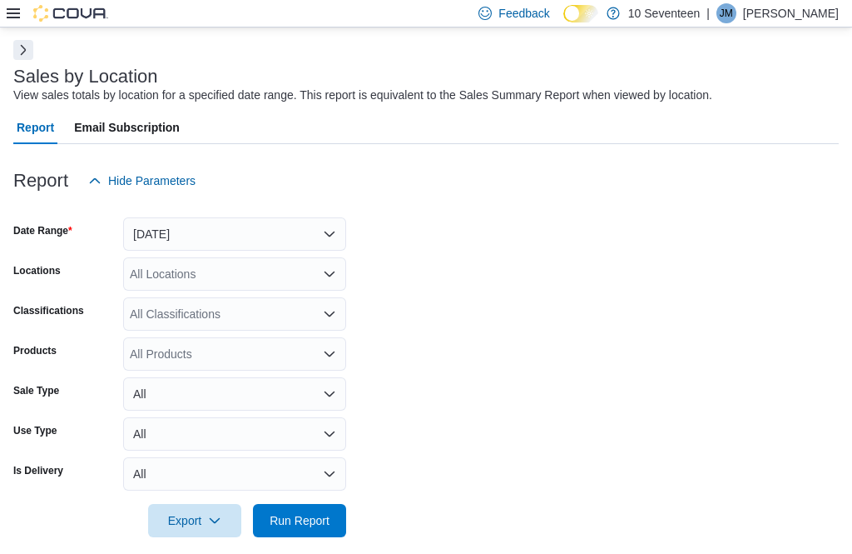
scroll to position [69, 0]
click at [326, 528] on span "Run Report" at bounding box center [300, 519] width 60 height 17
click at [303, 522] on span "Run Report" at bounding box center [300, 519] width 60 height 17
click at [310, 518] on span "Run Report" at bounding box center [300, 519] width 60 height 17
click at [326, 519] on span "Run Report" at bounding box center [300, 519] width 60 height 17
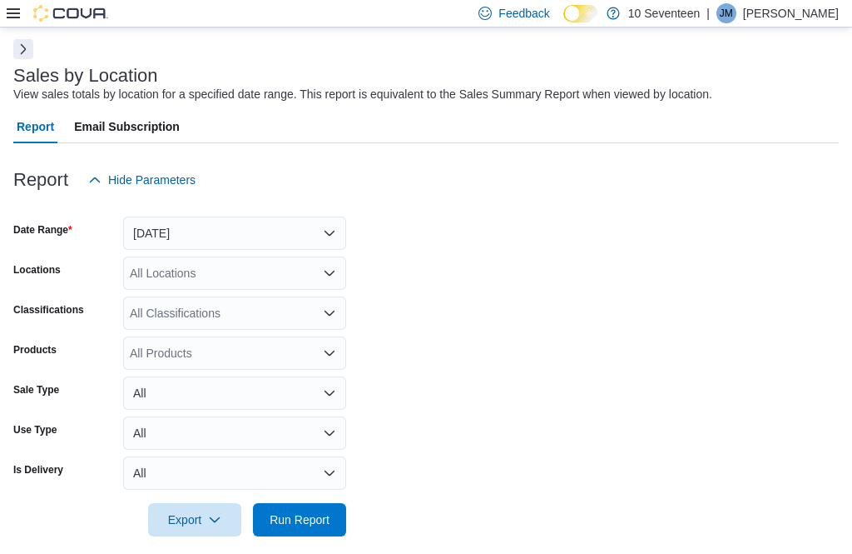
click at [317, 521] on span "Run Report" at bounding box center [300, 519] width 60 height 17
click at [326, 516] on span "Run Report" at bounding box center [300, 519] width 60 height 17
click at [325, 516] on span "Run Report" at bounding box center [300, 519] width 60 height 17
click at [320, 520] on span "Run Report" at bounding box center [300, 519] width 60 height 17
click at [326, 515] on span "Run Report" at bounding box center [300, 519] width 60 height 17
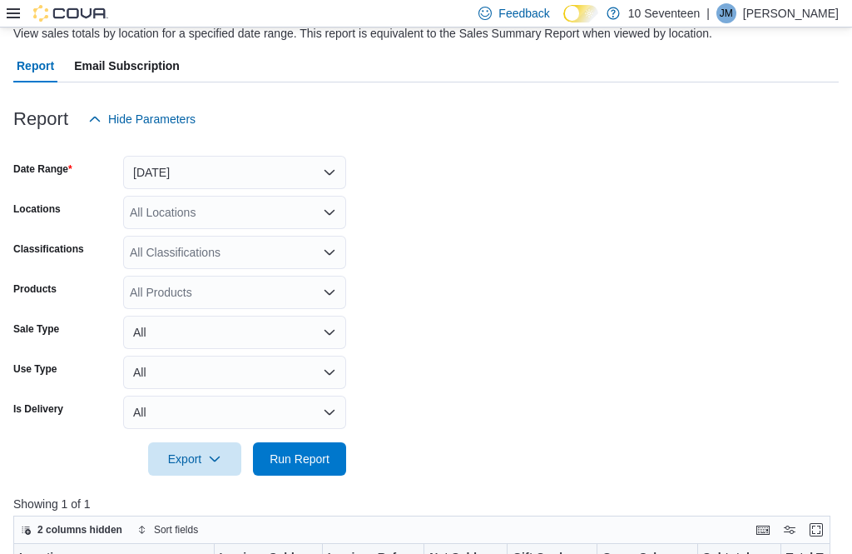
scroll to position [127, 0]
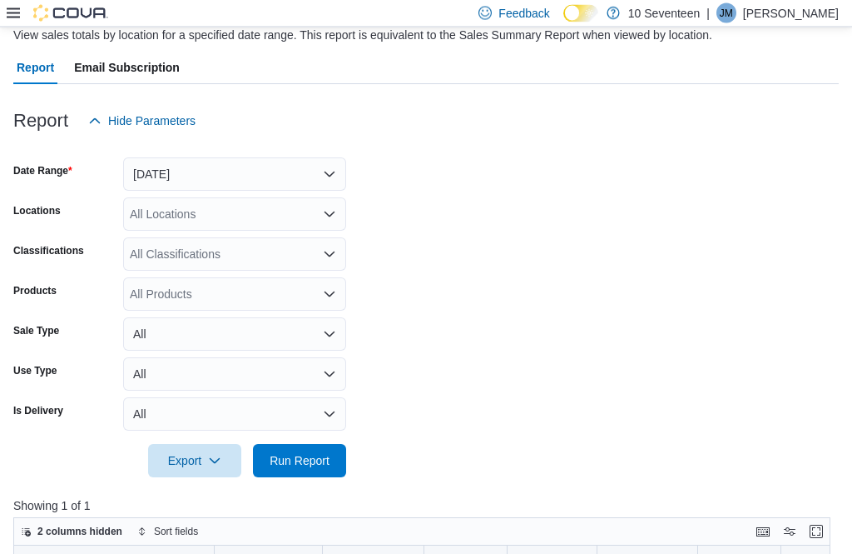
click at [330, 477] on span "Run Report" at bounding box center [299, 461] width 73 height 33
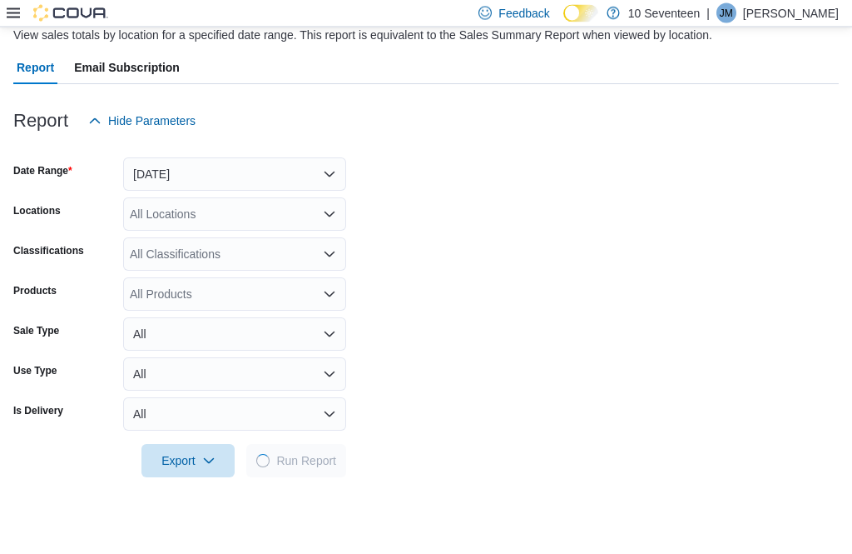
scroll to position [128, 0]
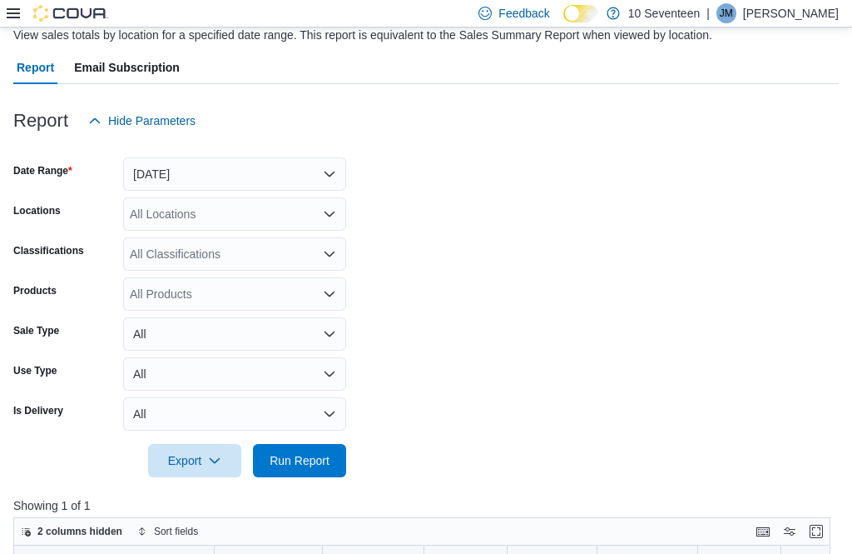
click at [338, 466] on button "Run Report" at bounding box center [299, 460] width 93 height 33
click at [316, 463] on span "Run Report" at bounding box center [300, 460] width 60 height 17
click at [324, 467] on span "Run Report" at bounding box center [300, 460] width 60 height 17
click at [316, 473] on span "Run Report" at bounding box center [299, 460] width 73 height 33
click at [326, 462] on span "Run Report" at bounding box center [300, 460] width 60 height 17
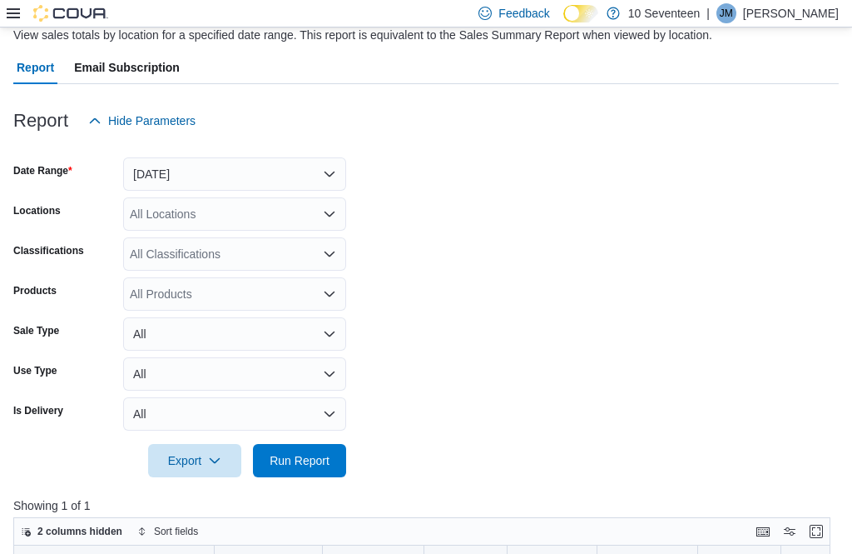
click at [321, 465] on span "Run Report" at bounding box center [300, 460] width 60 height 17
click at [323, 463] on span "Run Report" at bounding box center [300, 460] width 60 height 17
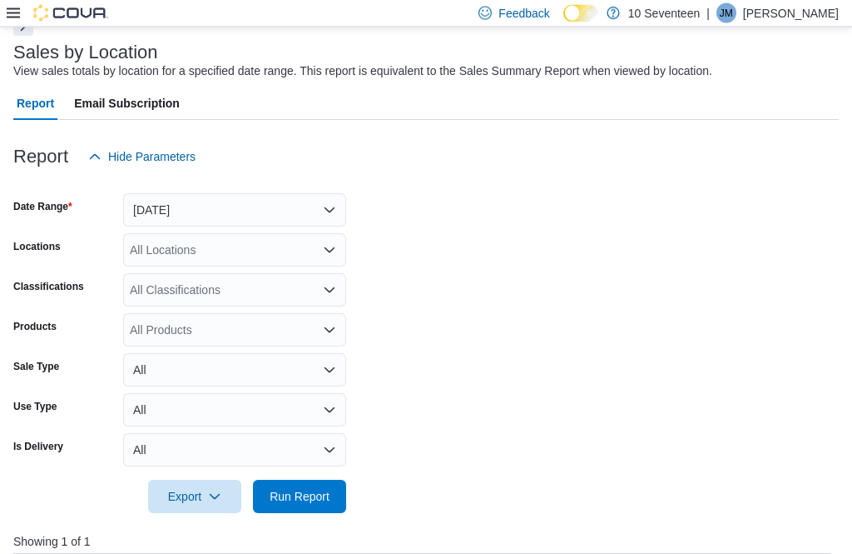
scroll to position [90, 0]
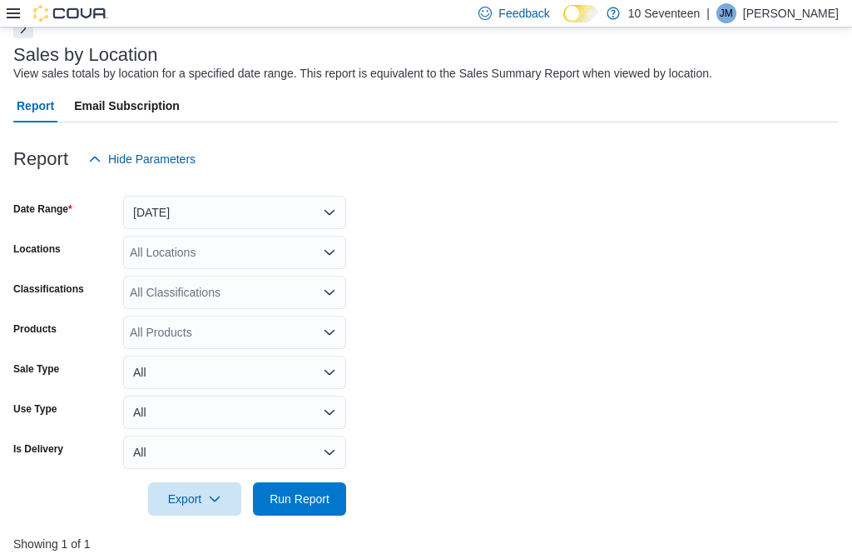
click at [303, 507] on span "Run Report" at bounding box center [300, 498] width 60 height 17
click at [309, 505] on span "Run Report" at bounding box center [300, 498] width 60 height 17
click at [326, 490] on span "Run Report" at bounding box center [299, 498] width 73 height 33
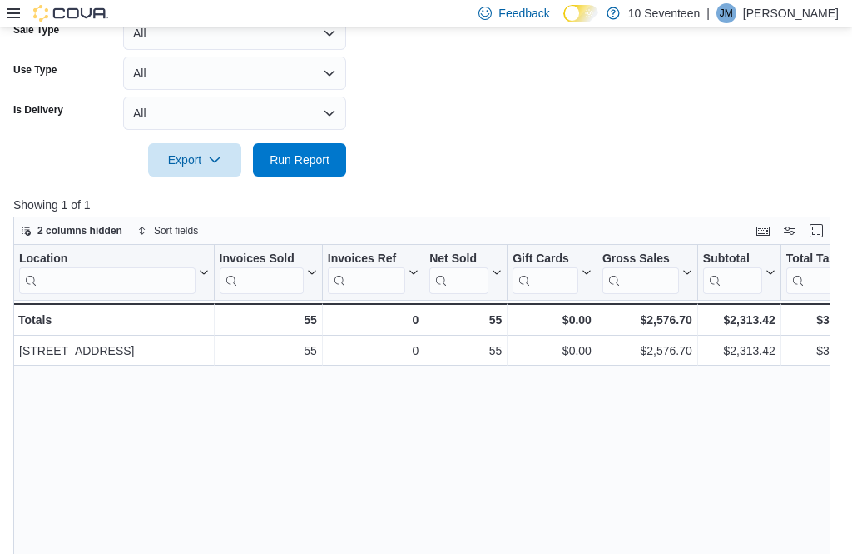
scroll to position [428, 0]
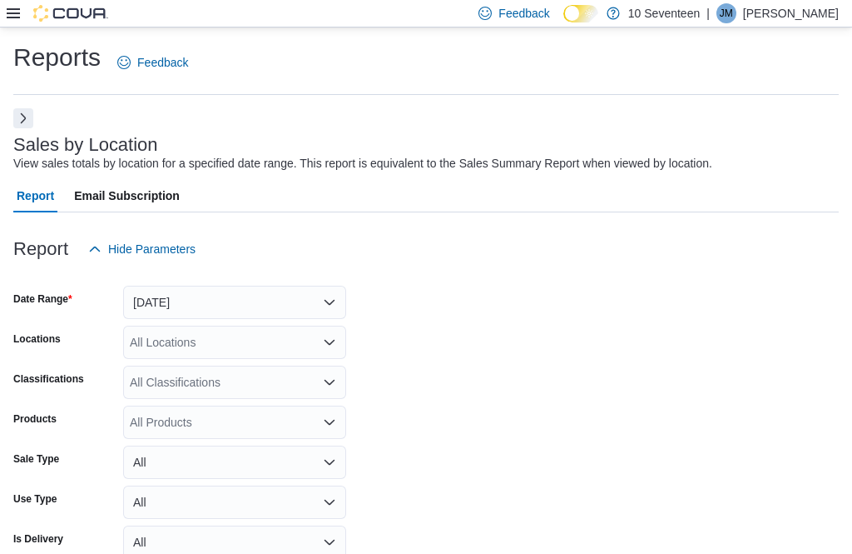
scroll to position [593, 0]
